Goal: Task Accomplishment & Management: Use online tool/utility

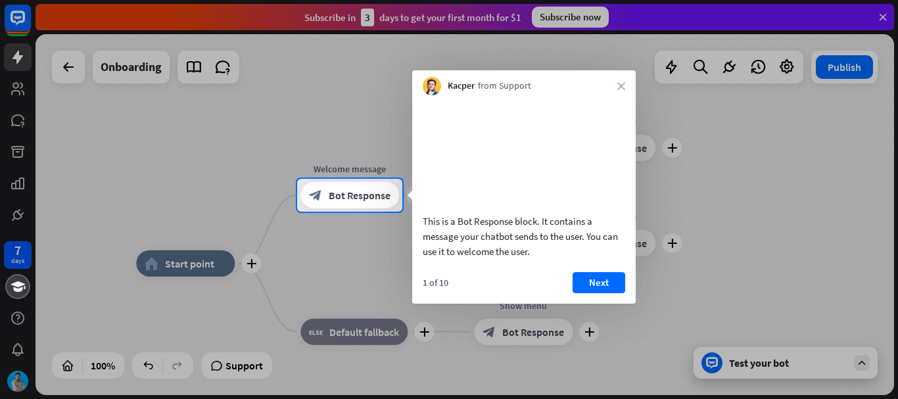
click at [881, 16] on div at bounding box center [449, 89] width 898 height 179
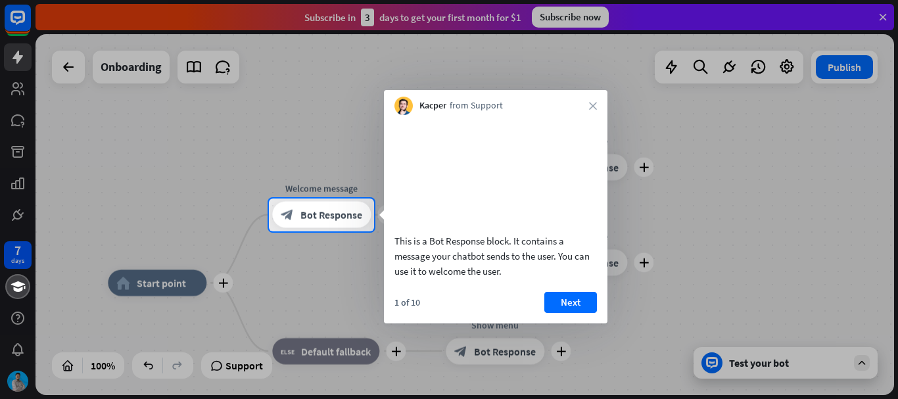
click at [881, 16] on div at bounding box center [449, 99] width 898 height 199
click at [592, 103] on icon "close" at bounding box center [593, 106] width 8 height 8
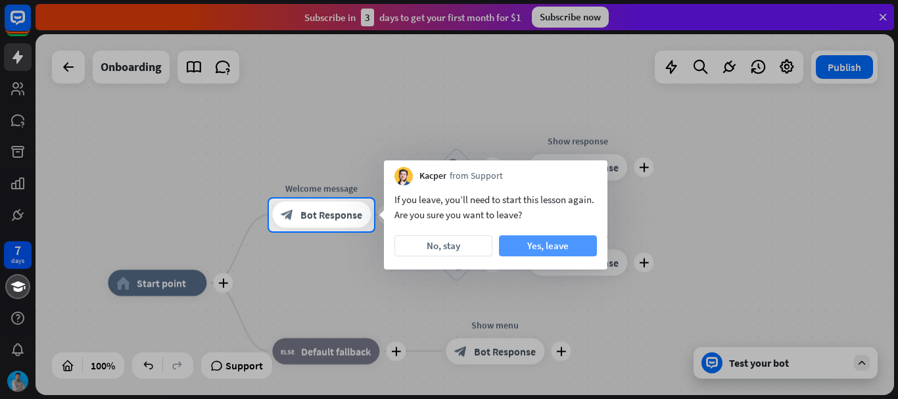
click at [564, 251] on button "Yes, leave" at bounding box center [548, 245] width 98 height 21
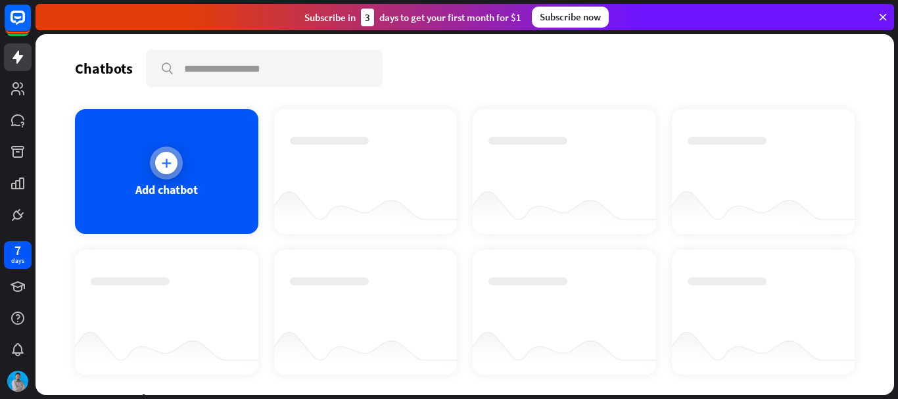
click at [185, 144] on div "Add chatbot" at bounding box center [166, 171] width 183 height 125
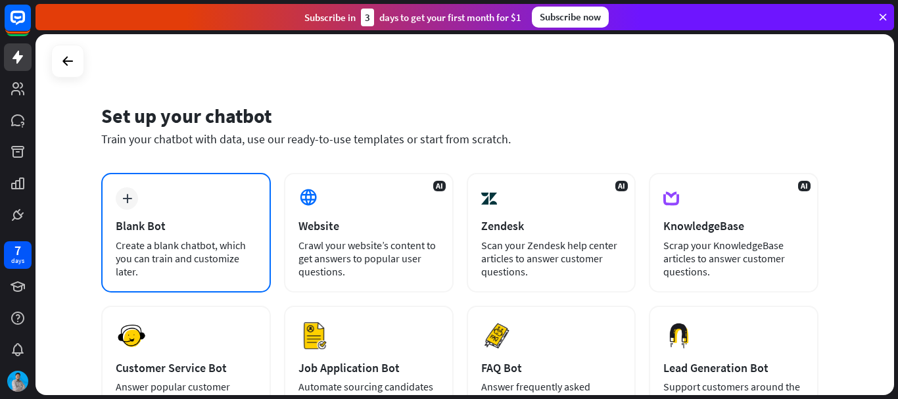
click at [176, 214] on div "plus Blank Bot Create a blank chatbot, which you can train and customize later." at bounding box center [186, 233] width 170 height 120
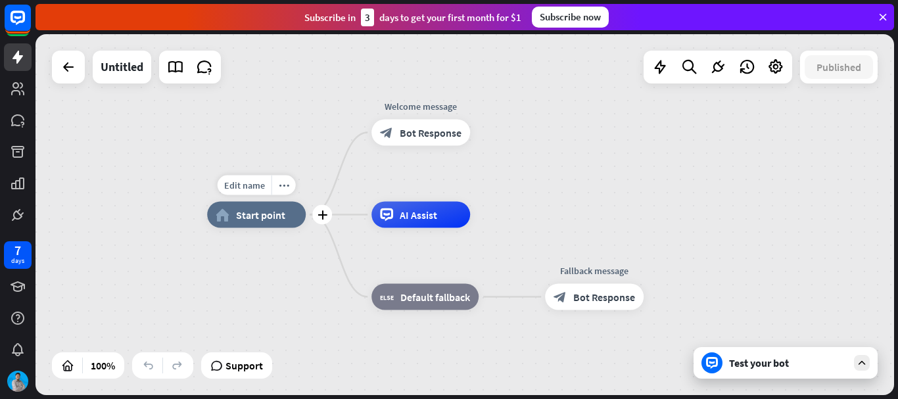
click at [257, 207] on div "home_2 Start point" at bounding box center [256, 215] width 99 height 26
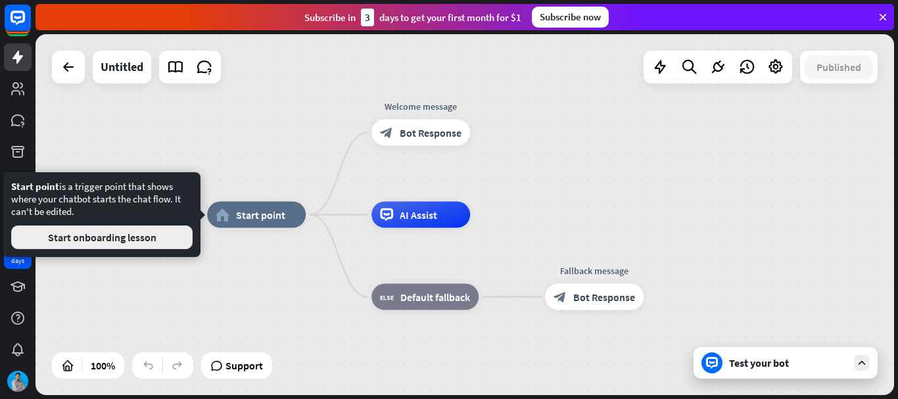
click at [168, 238] on button "Start onboarding lesson" at bounding box center [102, 238] width 182 height 24
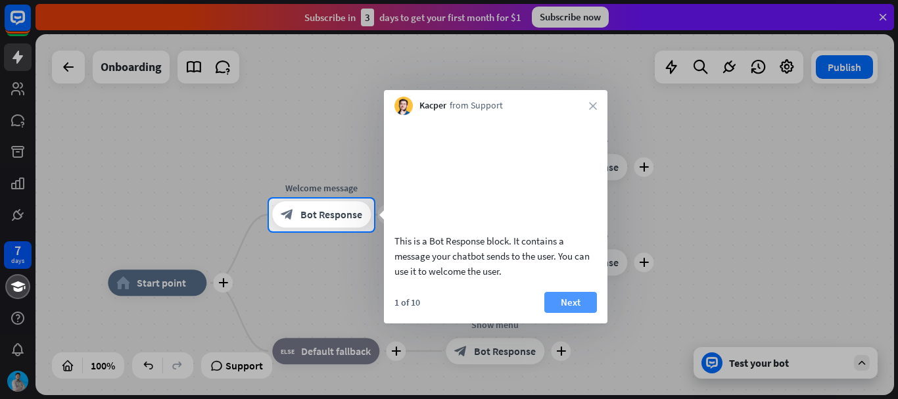
click at [587, 313] on button "Next" at bounding box center [571, 302] width 53 height 21
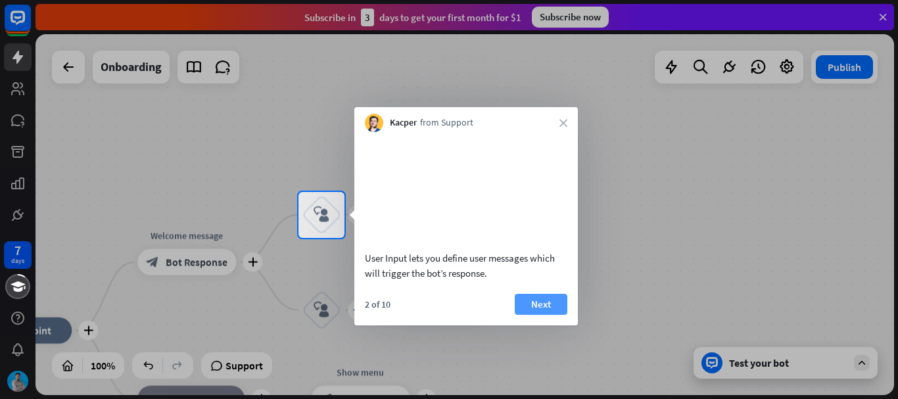
click at [533, 312] on button "Next" at bounding box center [541, 304] width 53 height 21
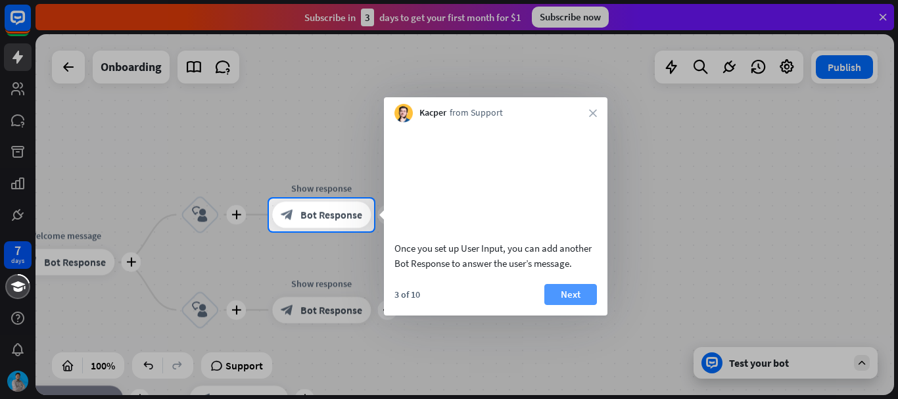
click at [569, 305] on button "Next" at bounding box center [571, 294] width 53 height 21
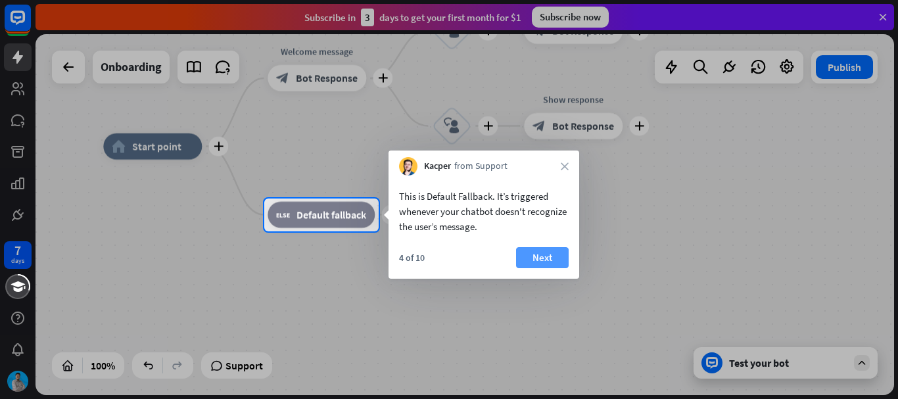
click at [528, 248] on button "Next" at bounding box center [542, 257] width 53 height 21
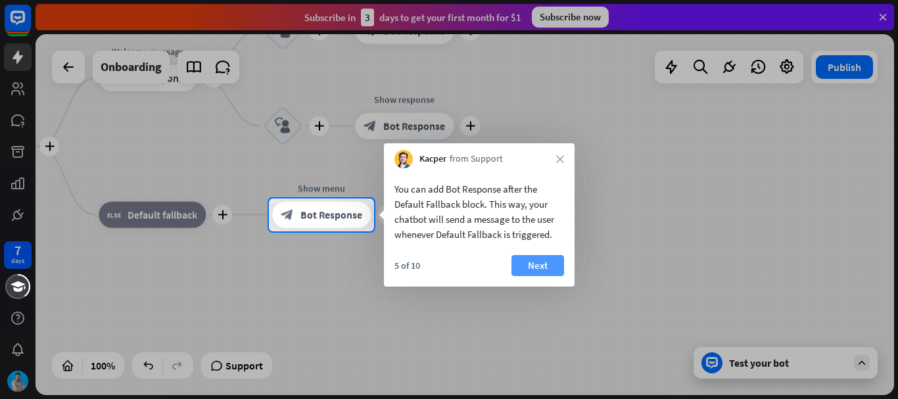
click at [550, 266] on button "Next" at bounding box center [538, 265] width 53 height 21
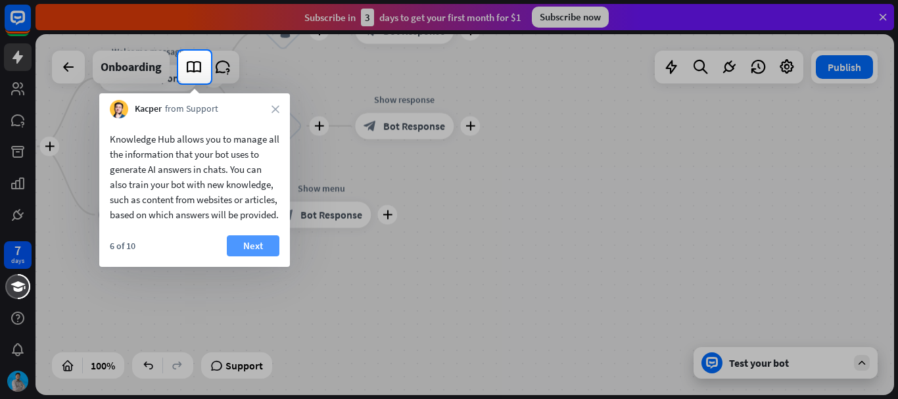
click at [245, 257] on button "Next" at bounding box center [253, 245] width 53 height 21
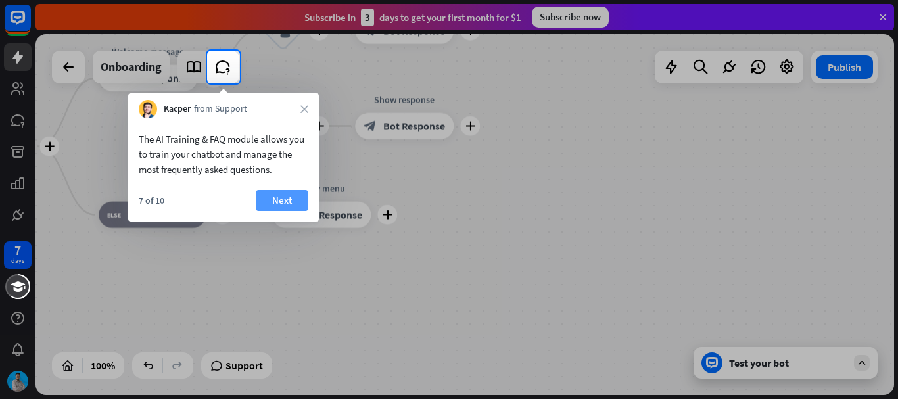
click at [293, 202] on button "Next" at bounding box center [282, 200] width 53 height 21
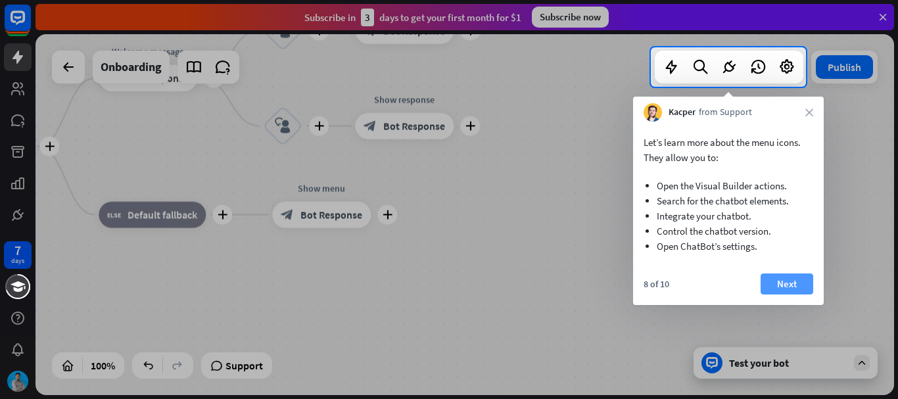
click at [787, 278] on button "Next" at bounding box center [787, 284] width 53 height 21
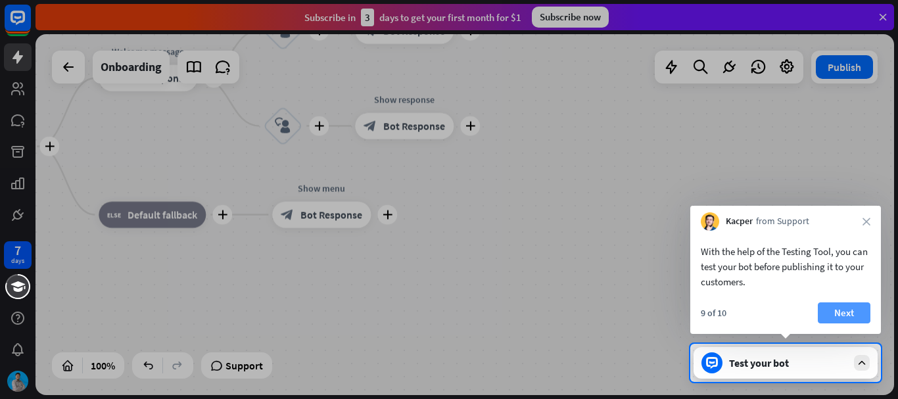
click at [830, 317] on button "Next" at bounding box center [844, 313] width 53 height 21
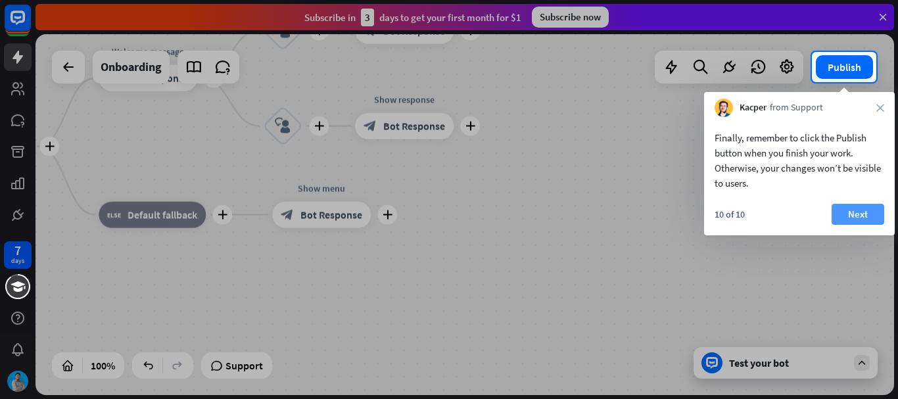
click at [858, 204] on button "Next" at bounding box center [858, 214] width 53 height 21
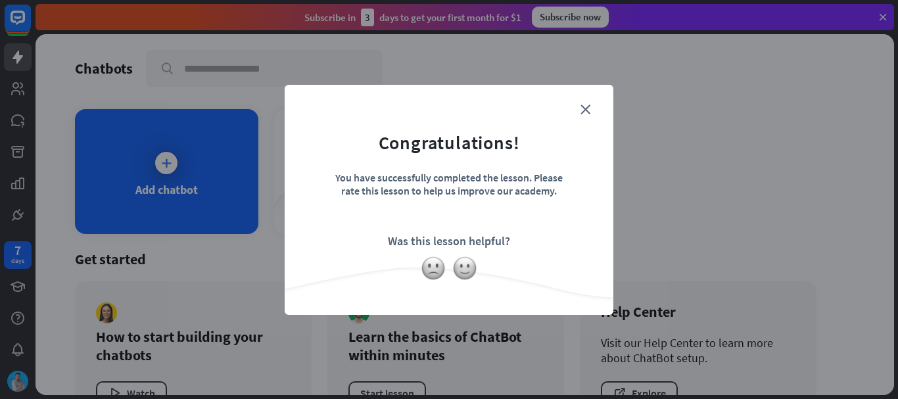
click at [579, 112] on form "Congratulations! You have successfully completed the lesson. Please rate this l…" at bounding box center [449, 179] width 296 height 157
click at [582, 109] on icon "close" at bounding box center [586, 110] width 10 height 10
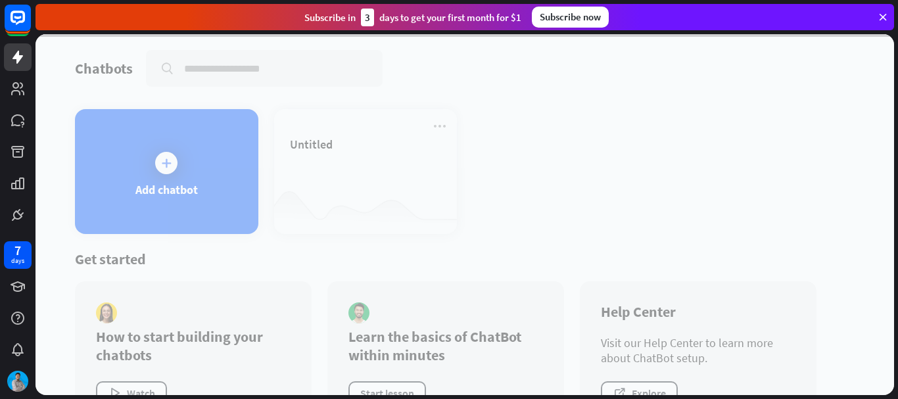
click at [161, 164] on div at bounding box center [465, 214] width 859 height 361
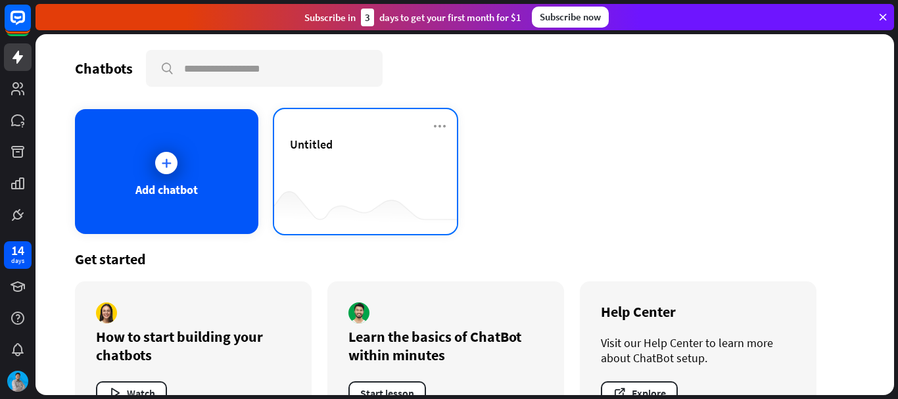
click at [312, 139] on span "Untitled" at bounding box center [311, 144] width 43 height 15
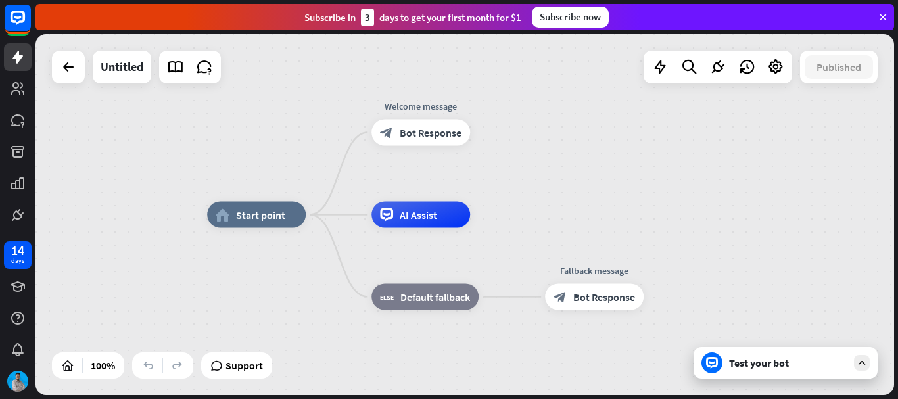
click at [811, 360] on div "Test your bot" at bounding box center [788, 362] width 118 height 13
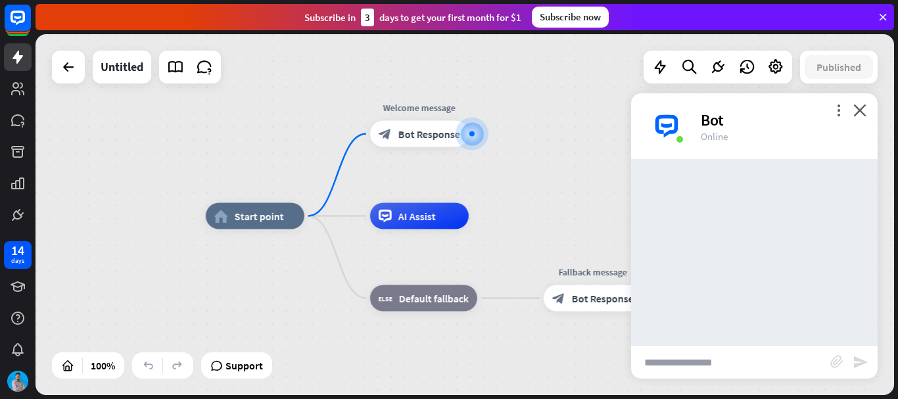
click at [729, 362] on input "text" at bounding box center [730, 362] width 199 height 33
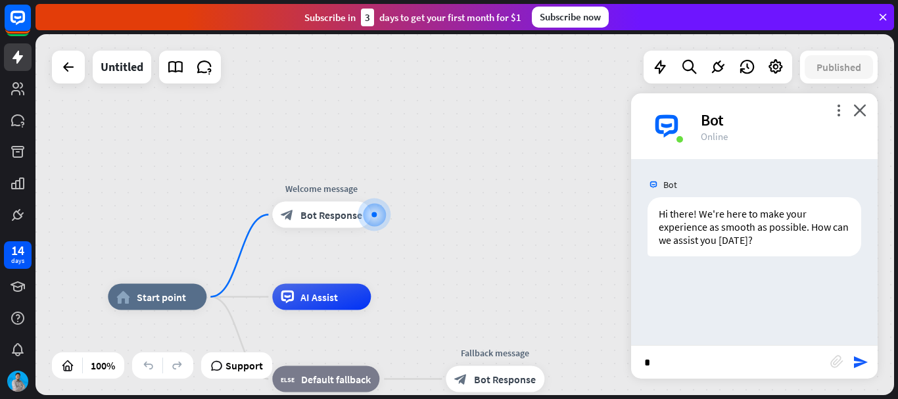
type input "**"
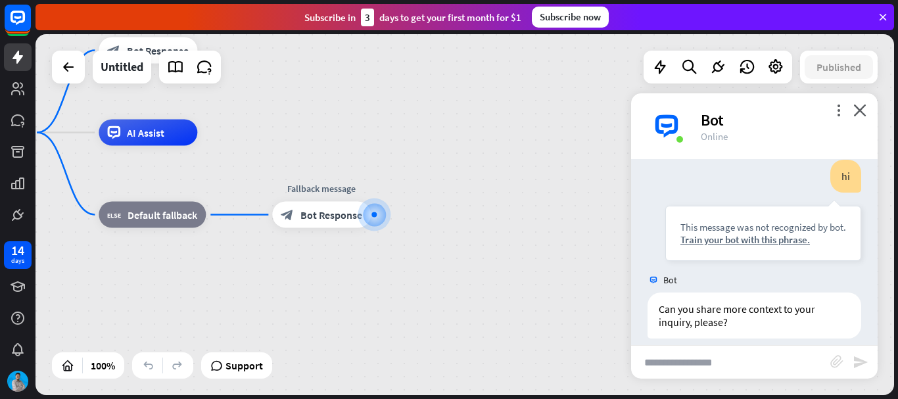
scroll to position [141, 0]
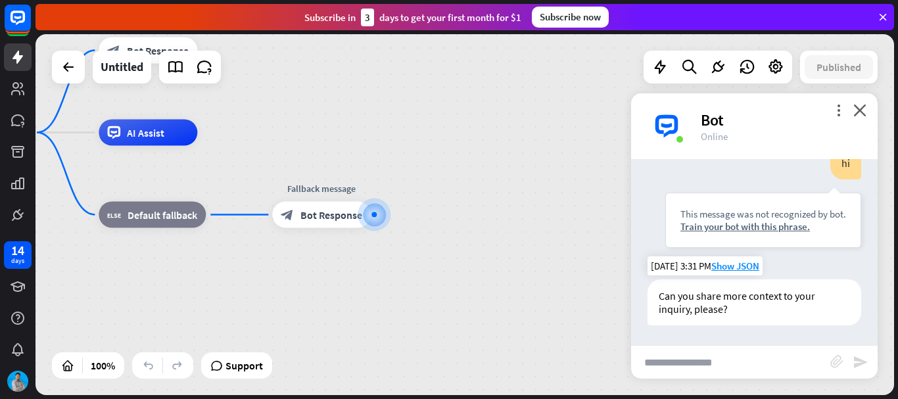
click at [691, 298] on div "Can you share more context to your inquiry, please?" at bounding box center [755, 303] width 214 height 46
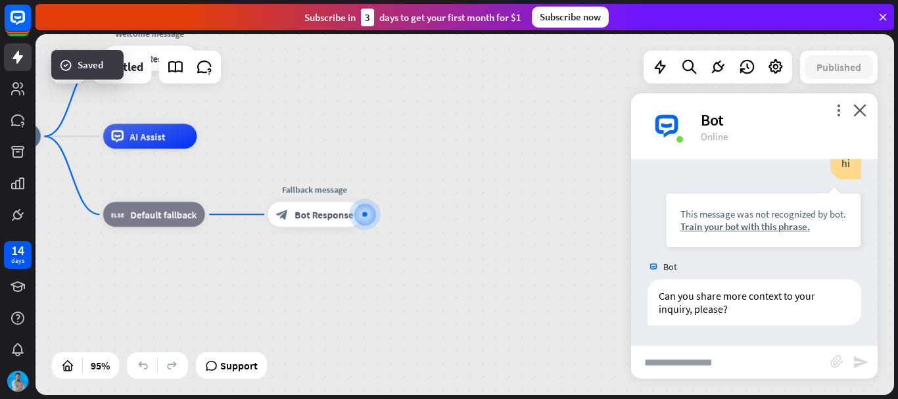
drag, startPoint x: 781, startPoint y: 358, endPoint x: 756, endPoint y: 344, distance: 29.4
click at [781, 358] on input "text" at bounding box center [730, 362] width 199 height 33
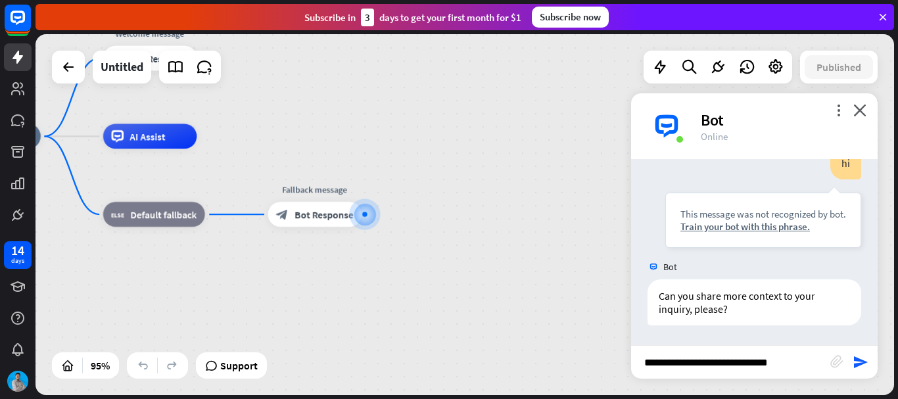
type input "**********"
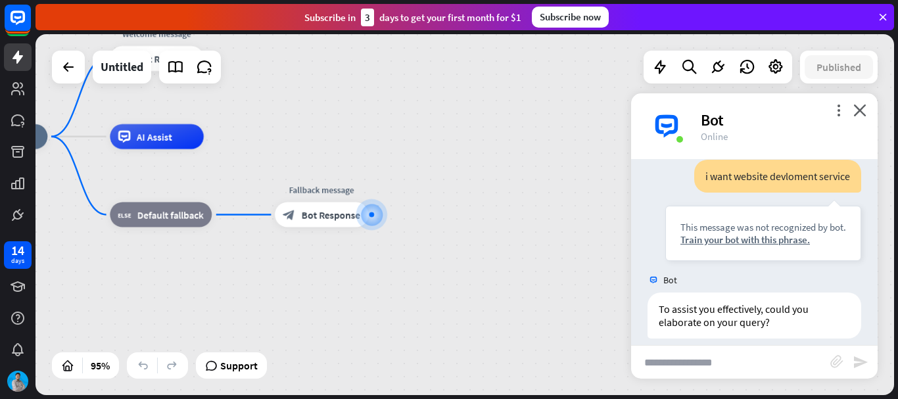
scroll to position [352, 0]
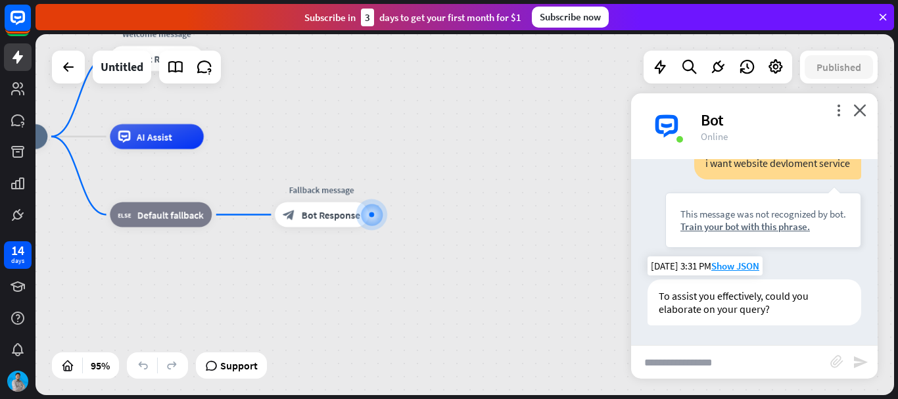
click at [747, 300] on div "To assist you effectively, could you elaborate on your query?" at bounding box center [755, 303] width 214 height 46
click at [717, 354] on input "text" at bounding box center [730, 362] width 199 height 33
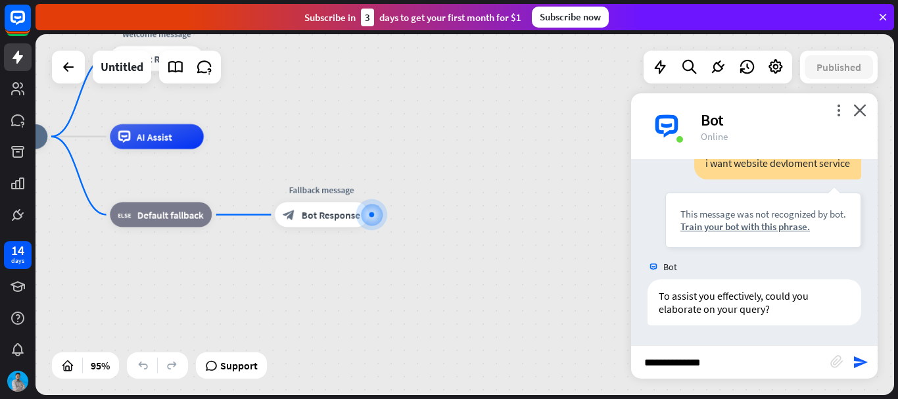
type input "**********"
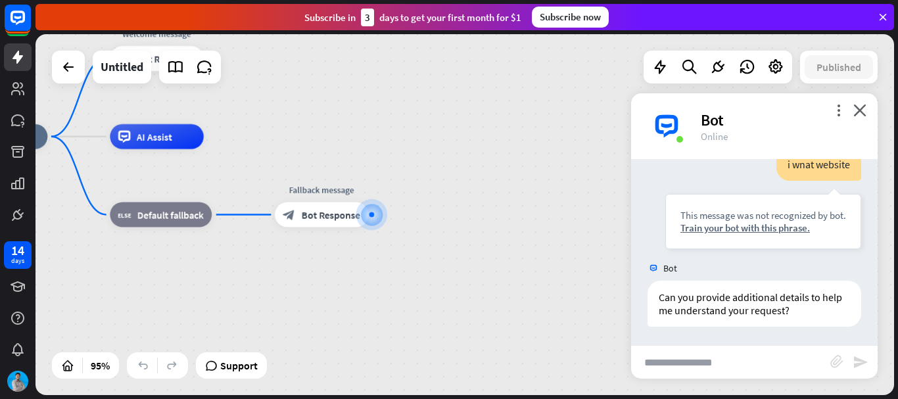
scroll to position [562, 0]
type input "**********"
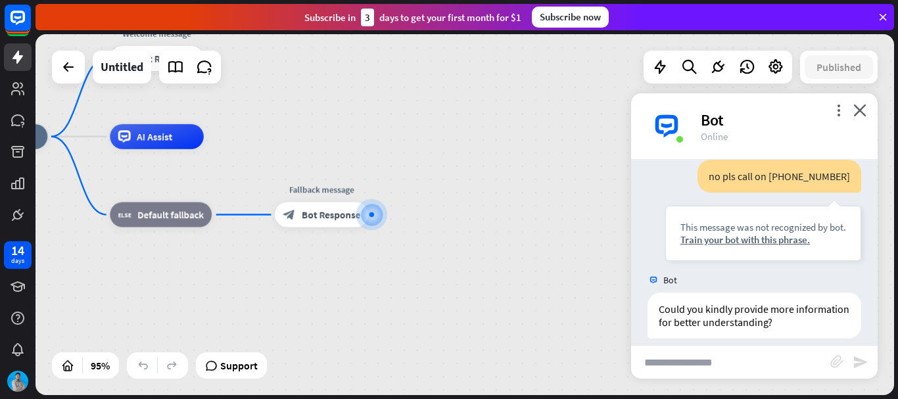
scroll to position [773, 0]
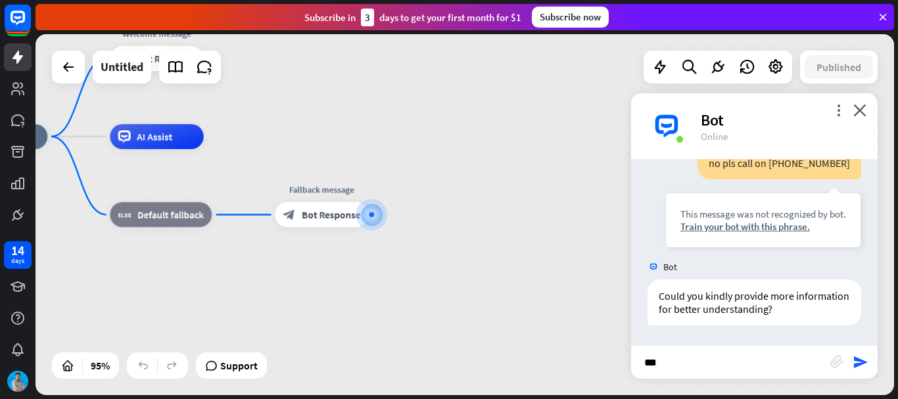
type input "**"
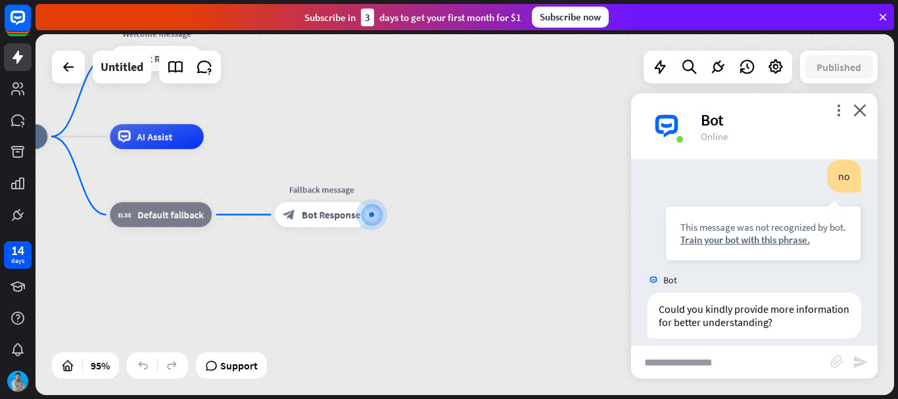
scroll to position [983, 0]
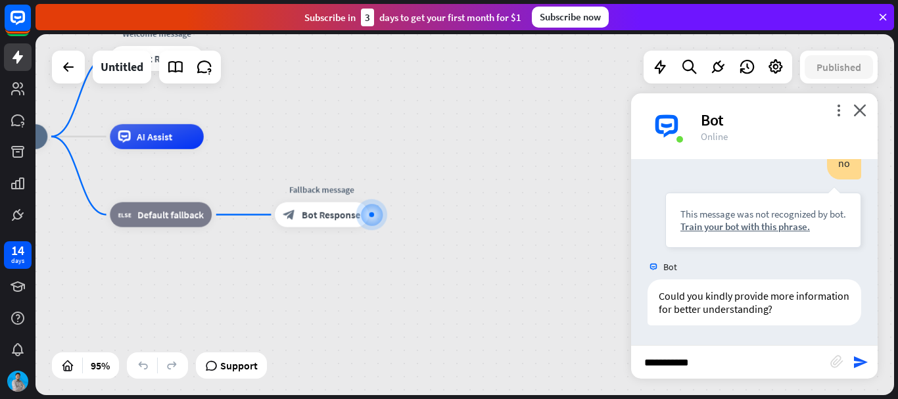
type input "**********"
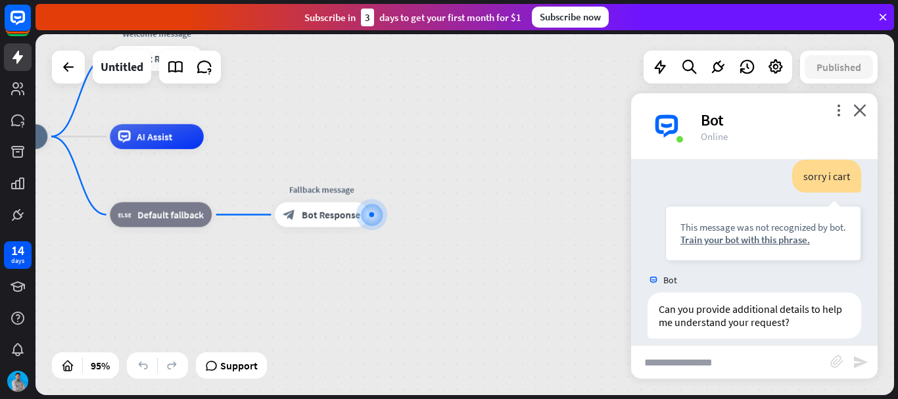
scroll to position [1194, 0]
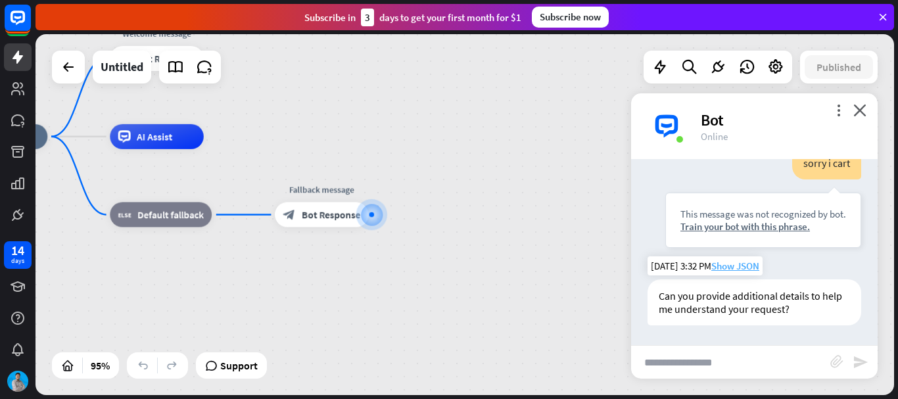
click at [741, 266] on span "Show JSON" at bounding box center [736, 266] width 48 height 12
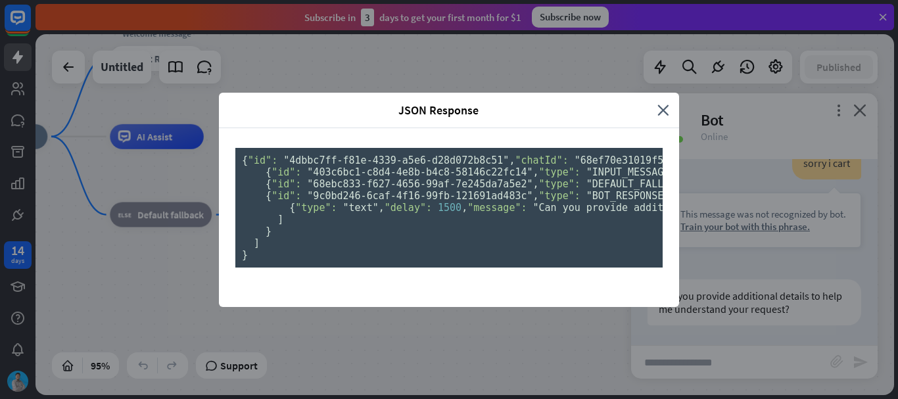
scroll to position [0, 0]
click at [659, 103] on icon "close" at bounding box center [664, 110] width 12 height 15
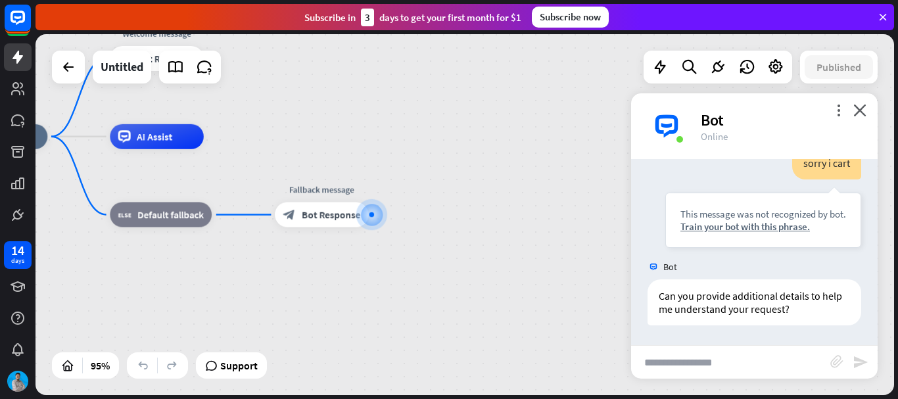
click at [883, 20] on icon at bounding box center [883, 17] width 12 height 12
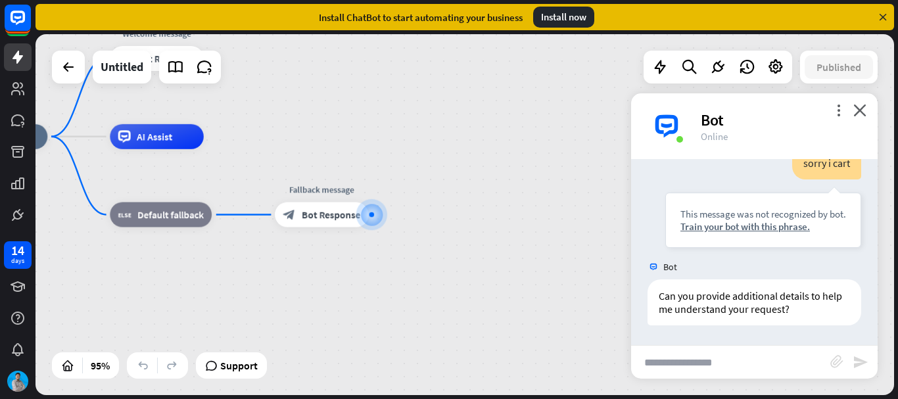
click at [574, 24] on div "Install now" at bounding box center [563, 17] width 61 height 21
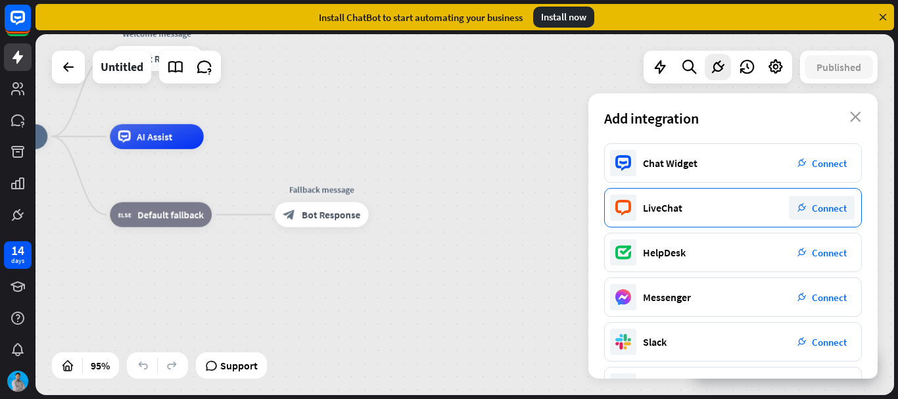
click at [758, 210] on div "LiveChat plug_integration Connect" at bounding box center [733, 207] width 258 height 39
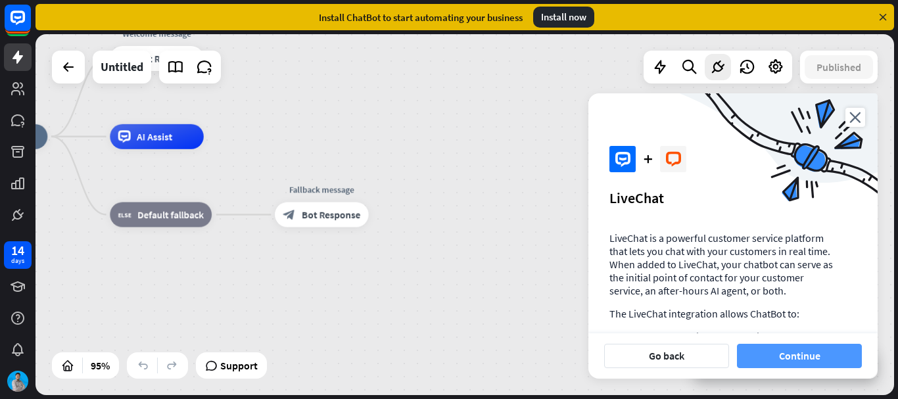
click at [818, 364] on button "Continue" at bounding box center [799, 356] width 125 height 24
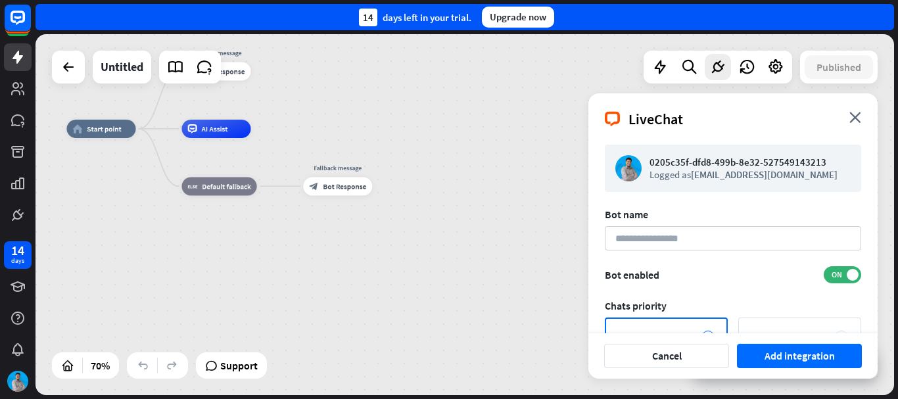
click at [672, 154] on div "0205c35f-dfd8-499b-8e32-527549143213 Logged as [EMAIL_ADDRESS][DOMAIN_NAME]" at bounding box center [733, 168] width 257 height 47
